Goal: Information Seeking & Learning: Learn about a topic

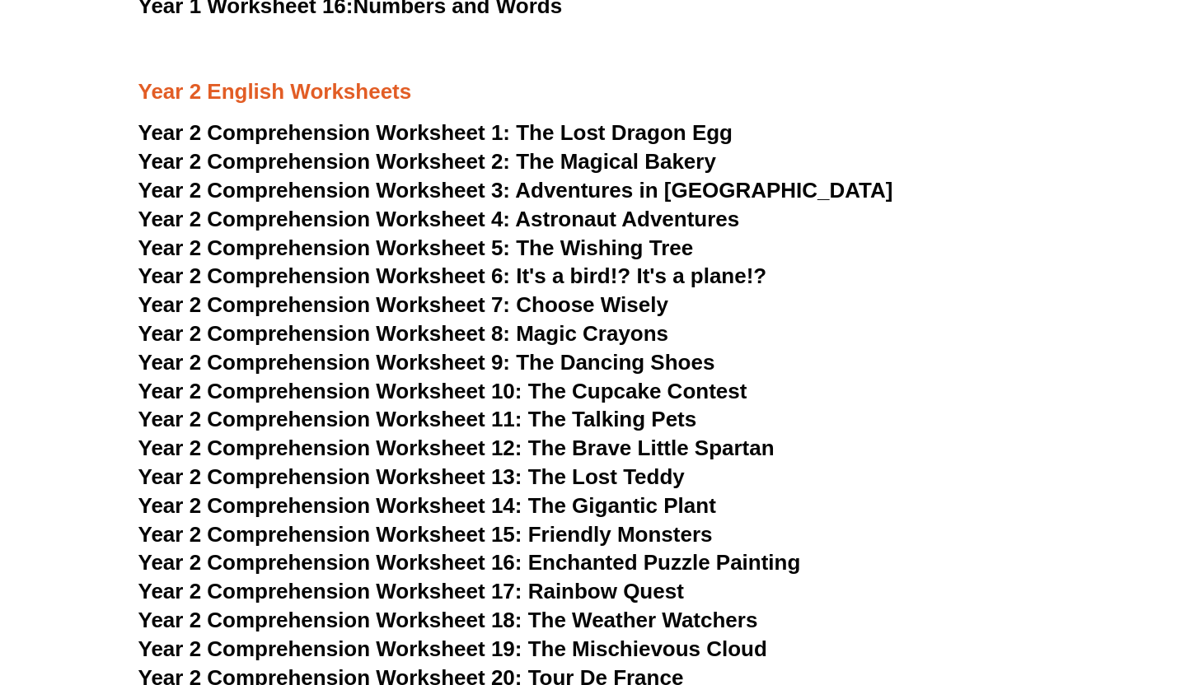
scroll to position [3358, 0]
click at [419, 134] on span "Year 2 Comprehension Worksheet 1:" at bounding box center [324, 131] width 372 height 25
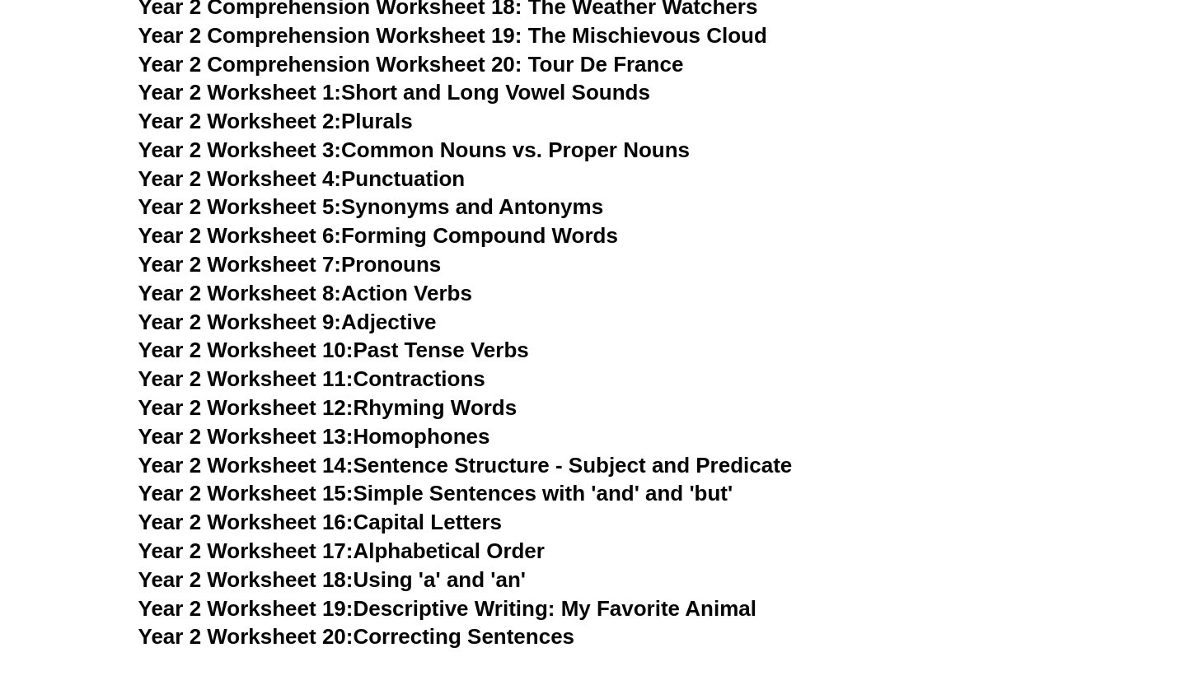
scroll to position [3970, 0]
click at [485, 151] on link "Year 2 Worksheet 3: Common Nouns vs. Proper Nouns" at bounding box center [414, 150] width 552 height 25
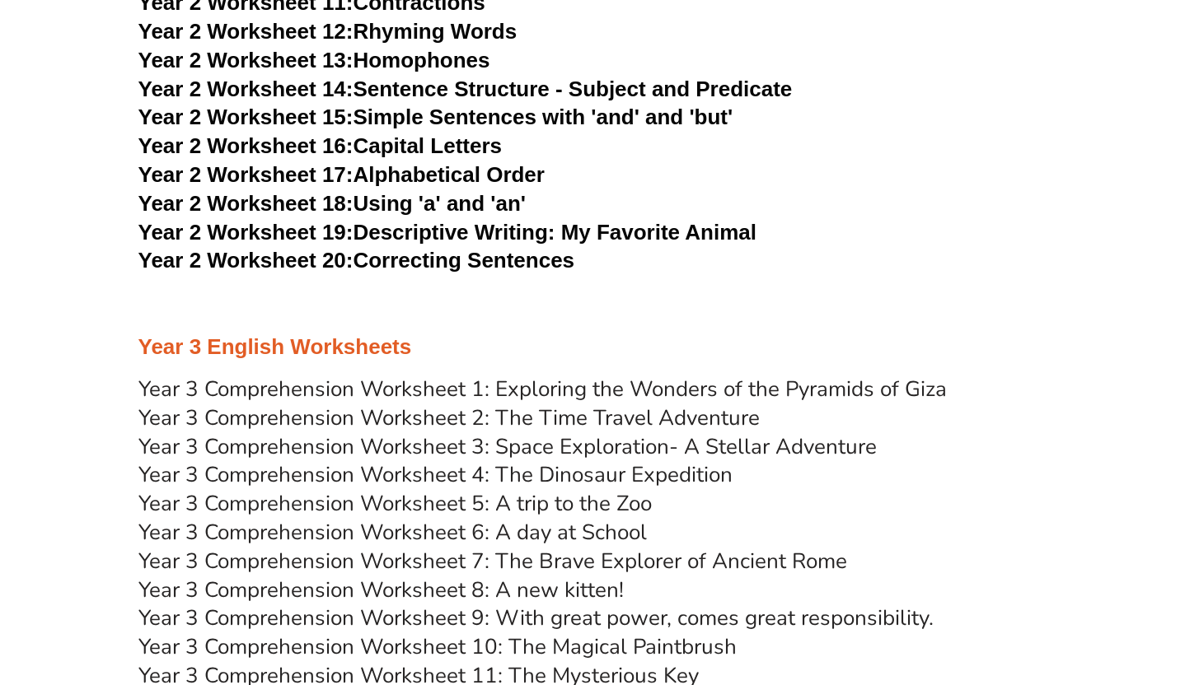
scroll to position [4339, 0]
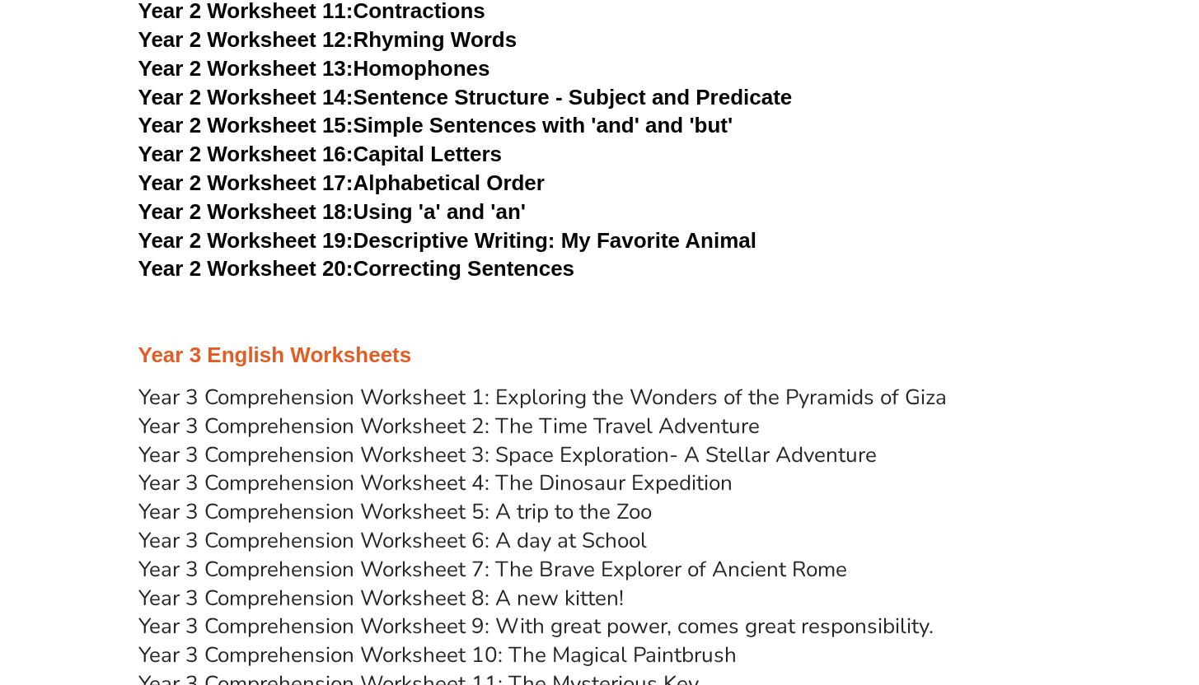
click at [424, 273] on link "Year 2 Worksheet 20: Correcting Sentences" at bounding box center [356, 268] width 437 height 25
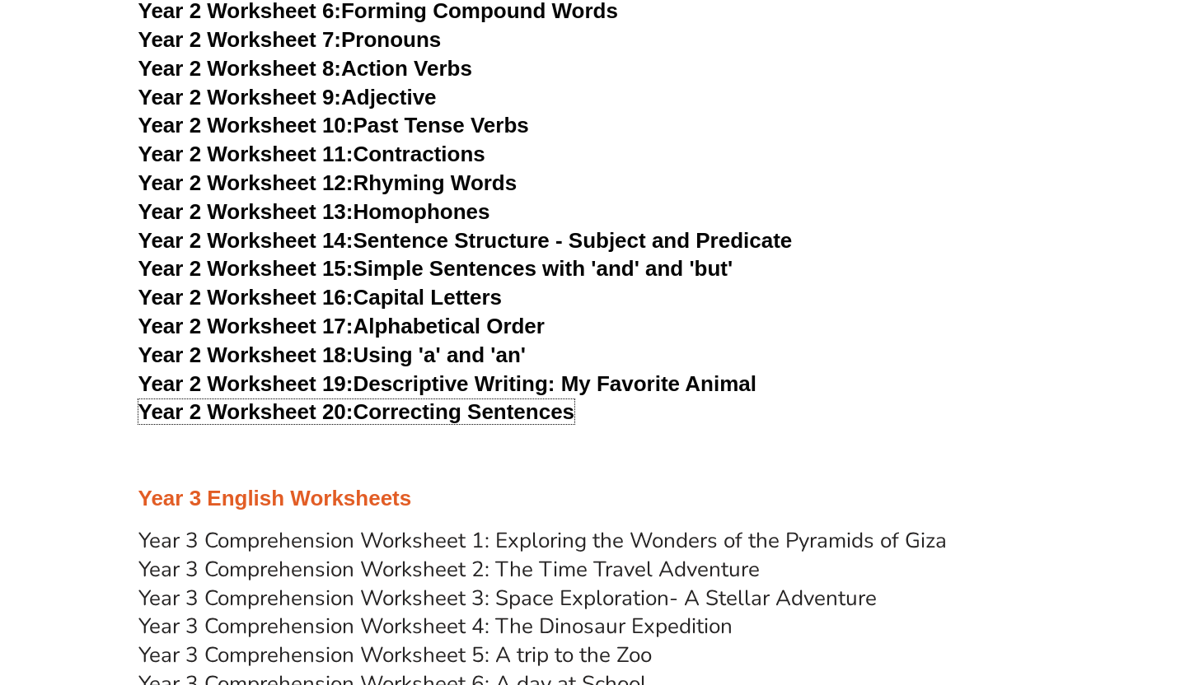
scroll to position [4126, 0]
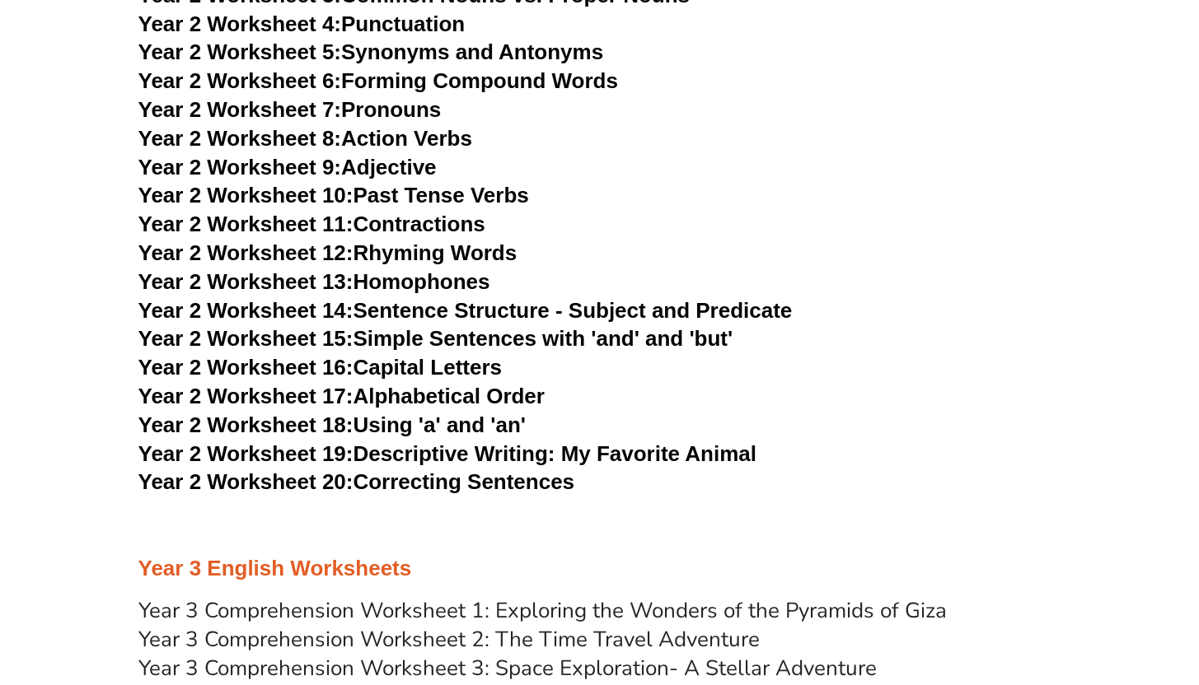
click at [479, 279] on link "Year 2 Worksheet 13: Homophones" at bounding box center [314, 281] width 352 height 25
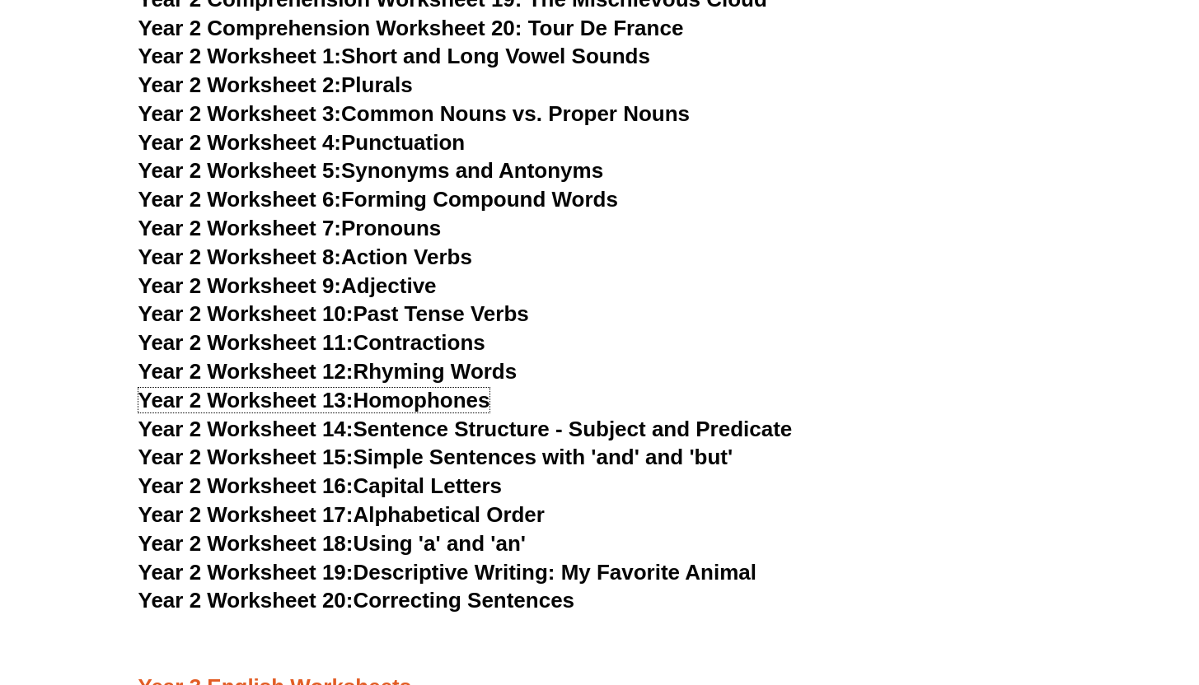
scroll to position [4005, 0]
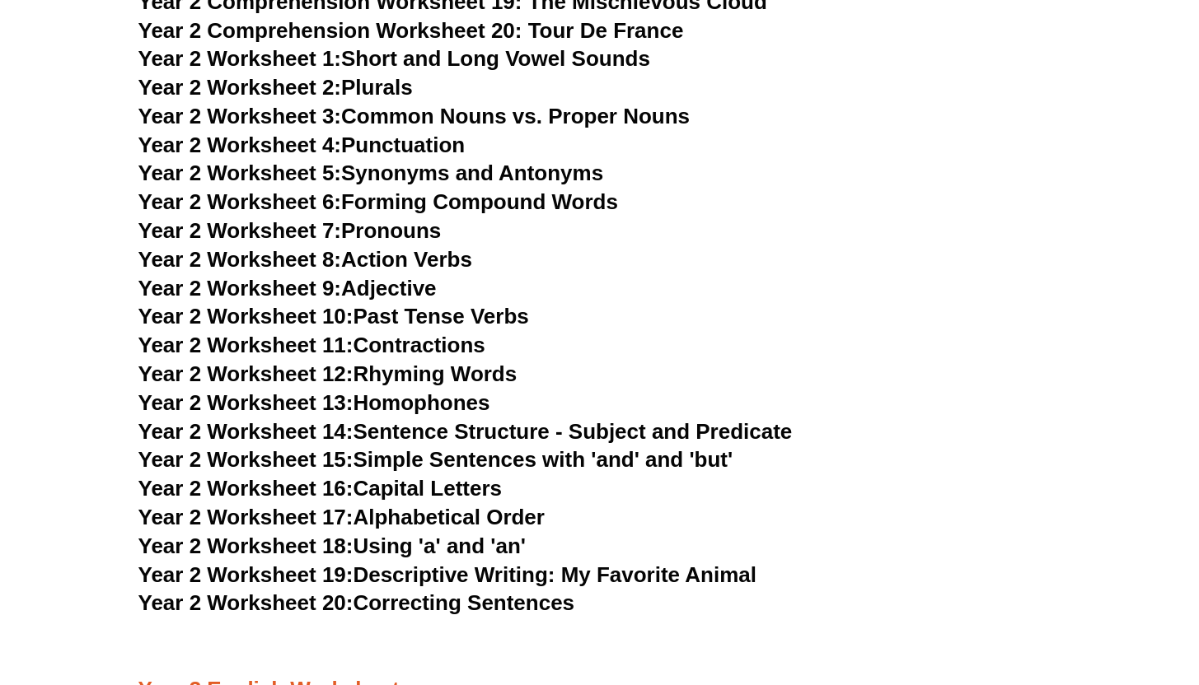
click at [456, 259] on link "Year 2 Worksheet 8: Action Verbs" at bounding box center [305, 259] width 334 height 25
click at [569, 200] on link "Year 2 Worksheet 6: Forming Compound Words" at bounding box center [377, 201] width 479 height 25
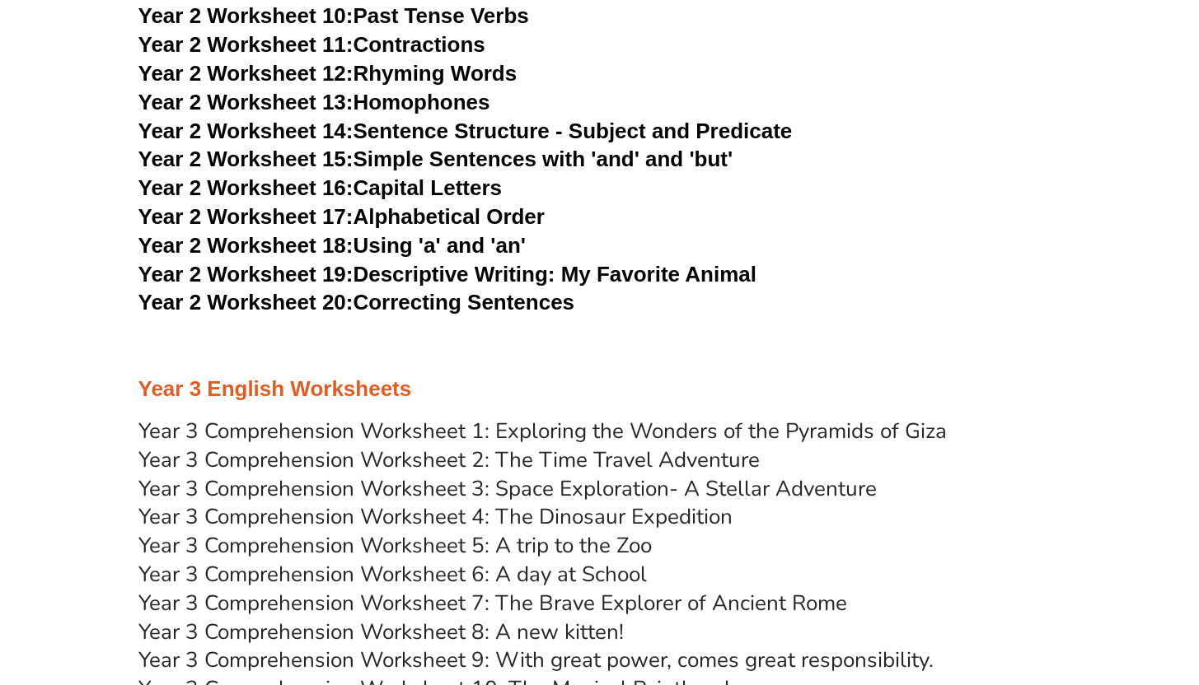
scroll to position [4310, 0]
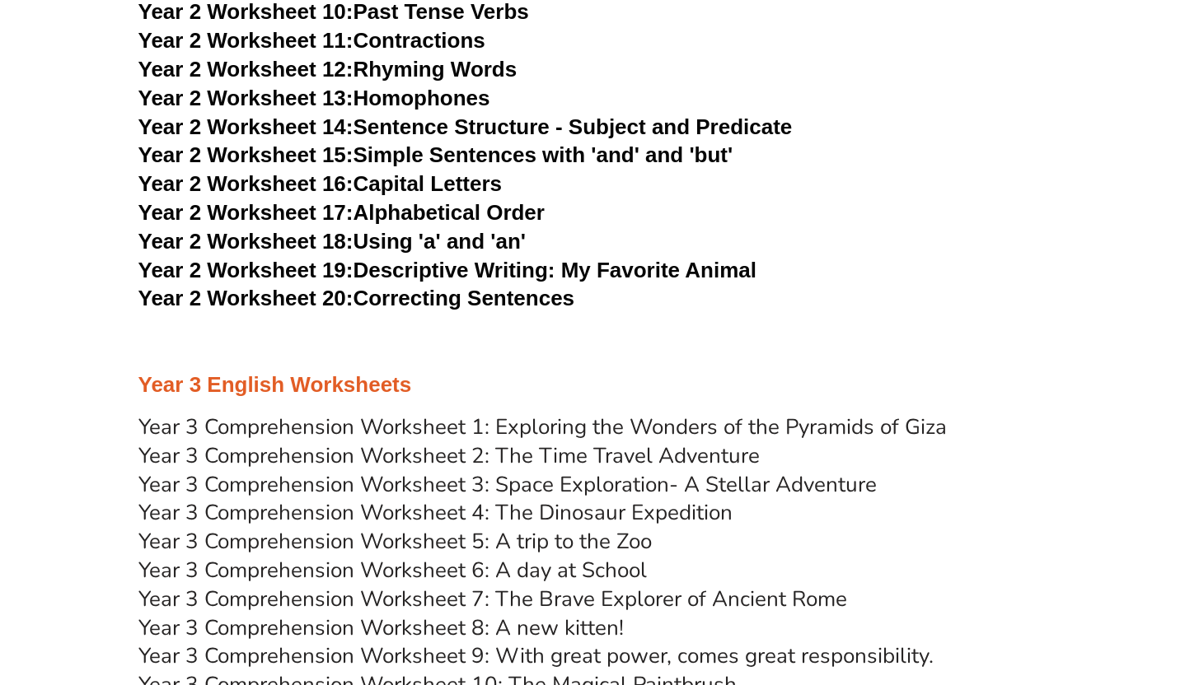
click at [442, 242] on link "Year 2 Worksheet 18: Using 'a' and 'an'" at bounding box center [331, 241] width 387 height 25
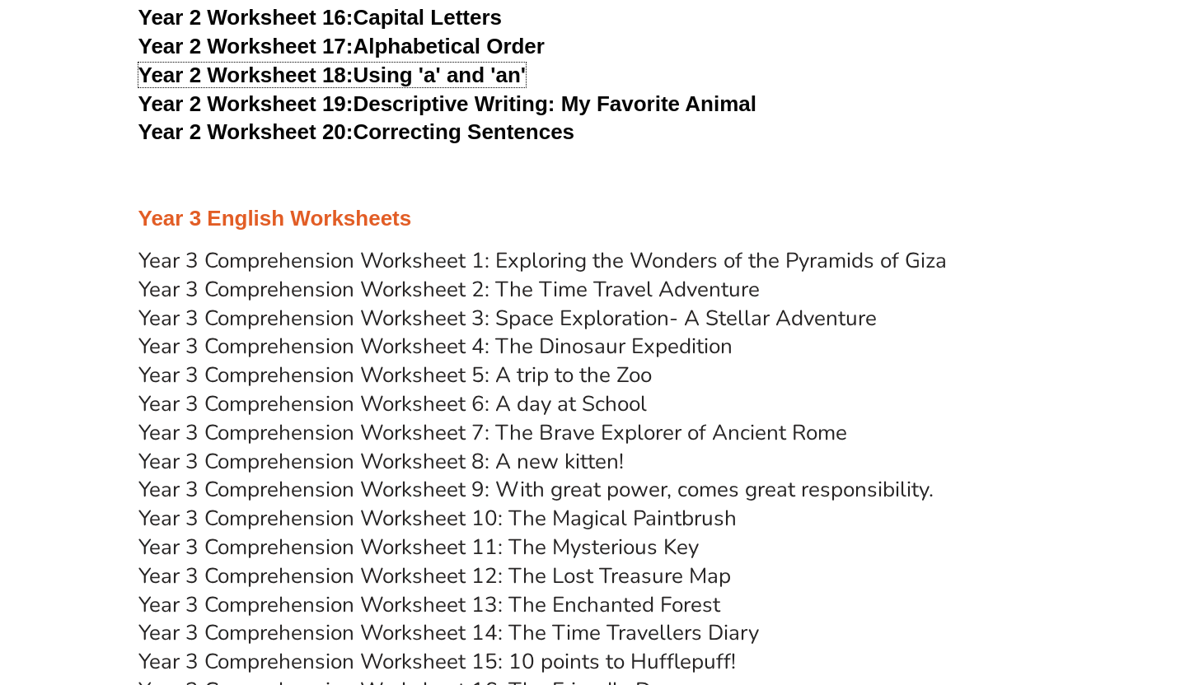
scroll to position [4484, 0]
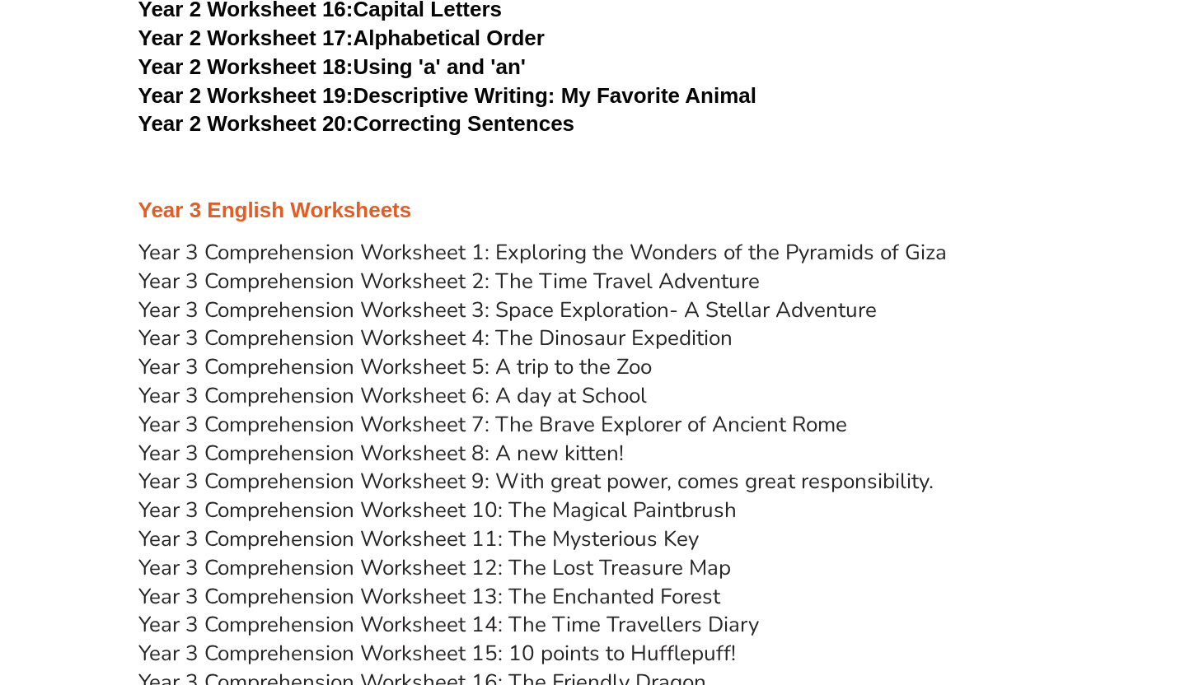
click at [600, 362] on link "Year 3 Comprehension Worksheet 5: A trip to the Zoo" at bounding box center [394, 367] width 513 height 29
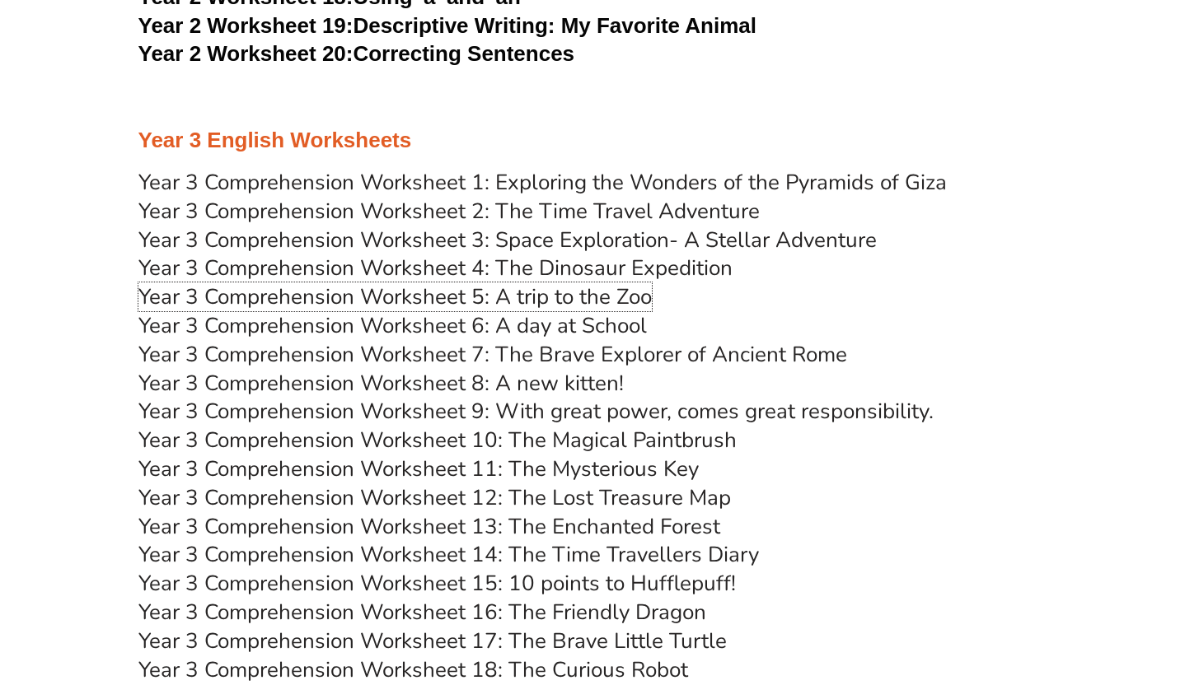
scroll to position [4556, 0]
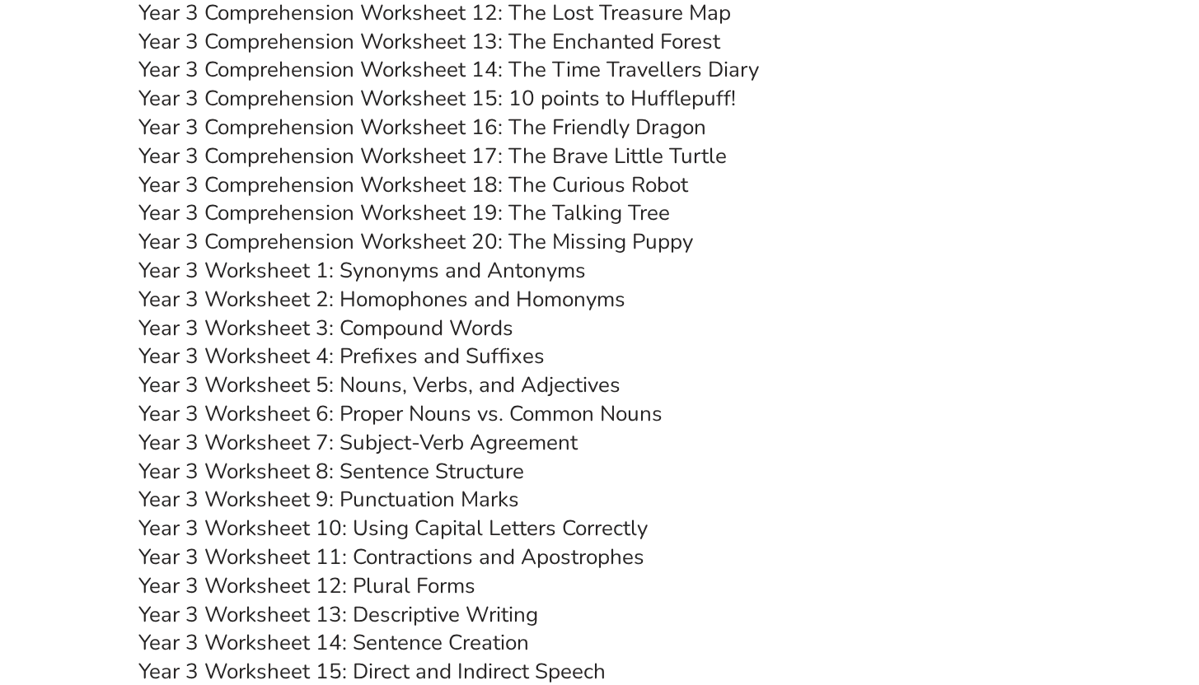
scroll to position [5096, 0]
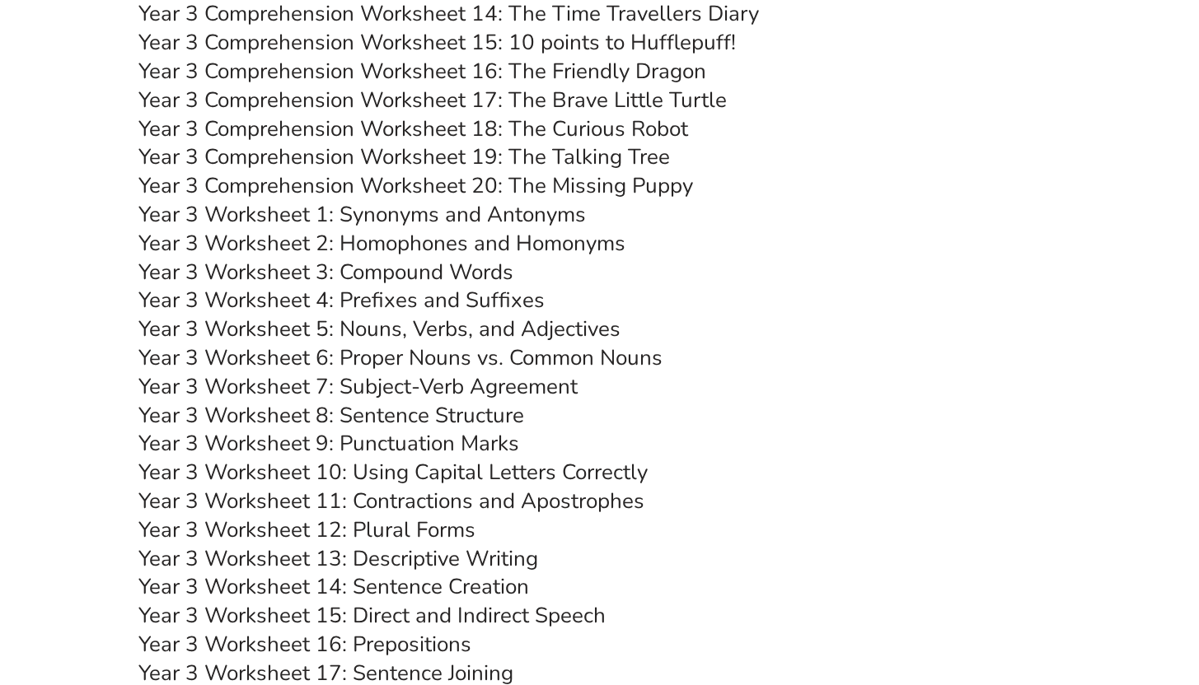
click at [421, 247] on link "Year 3 Worksheet 2: Homophones and Homonyms" at bounding box center [381, 243] width 487 height 29
click at [408, 308] on link "Year 3 Worksheet 4: Prefixes and Suffixes" at bounding box center [341, 300] width 406 height 29
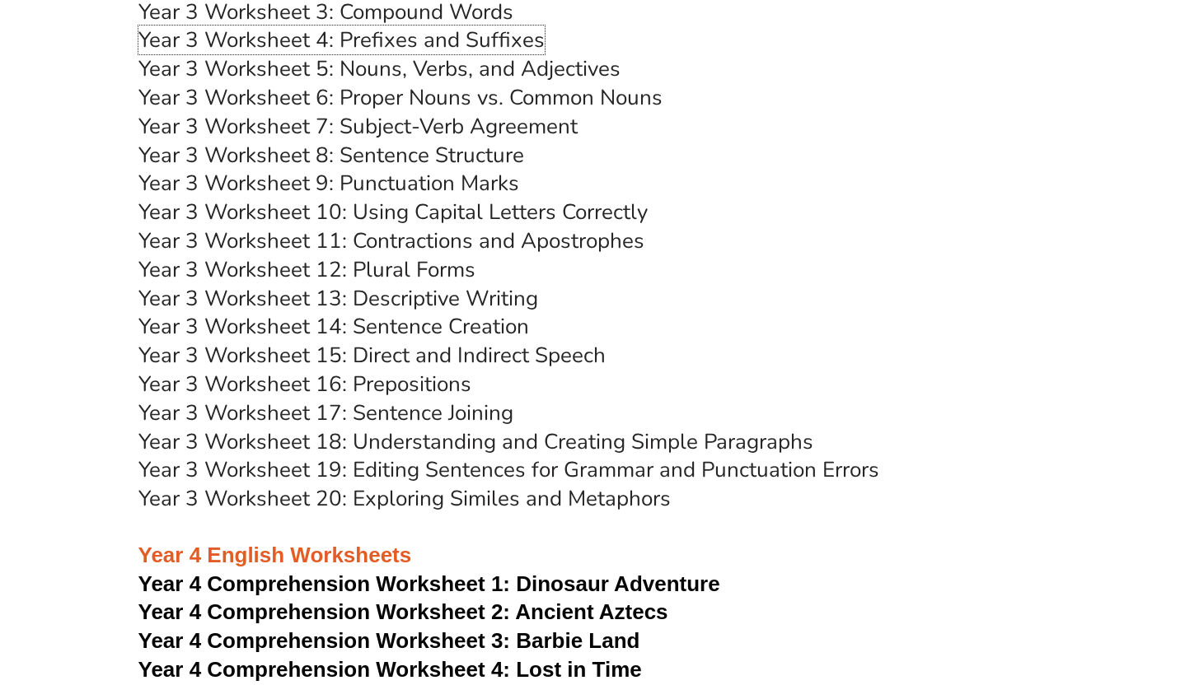
scroll to position [5394, 0]
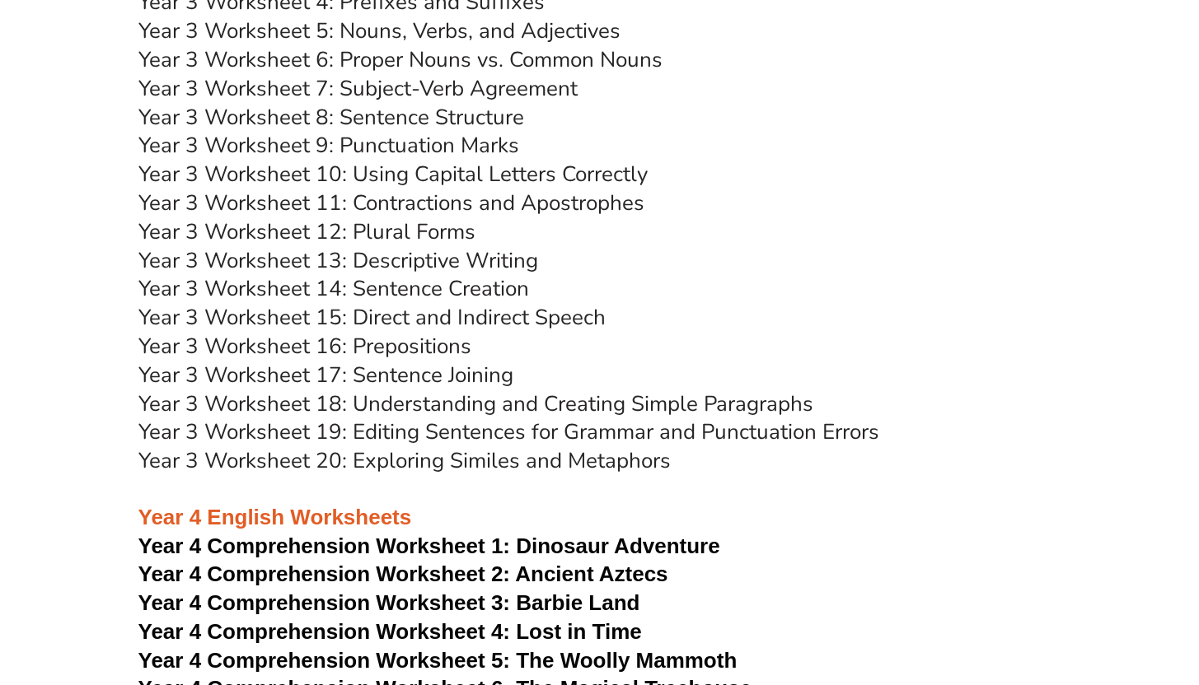
click at [422, 348] on link "Year 3 Worksheet 16: Prepositions" at bounding box center [304, 346] width 333 height 29
